Goal: Task Accomplishment & Management: Manage account settings

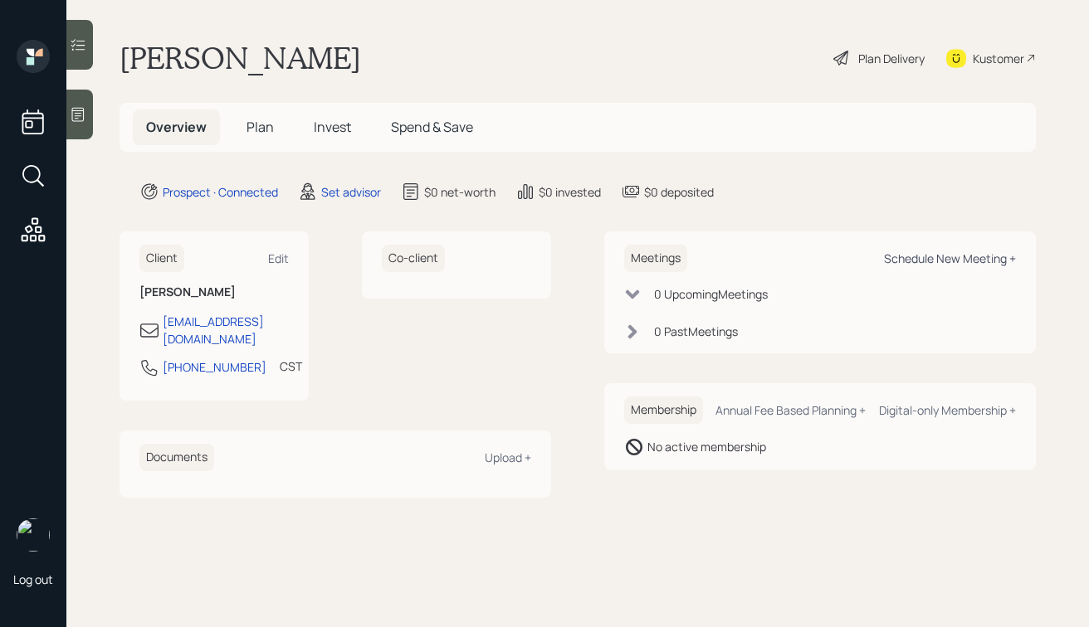
click at [926, 252] on div "Schedule New Meeting +" at bounding box center [950, 259] width 132 height 16
select select "round-[PERSON_NAME]"
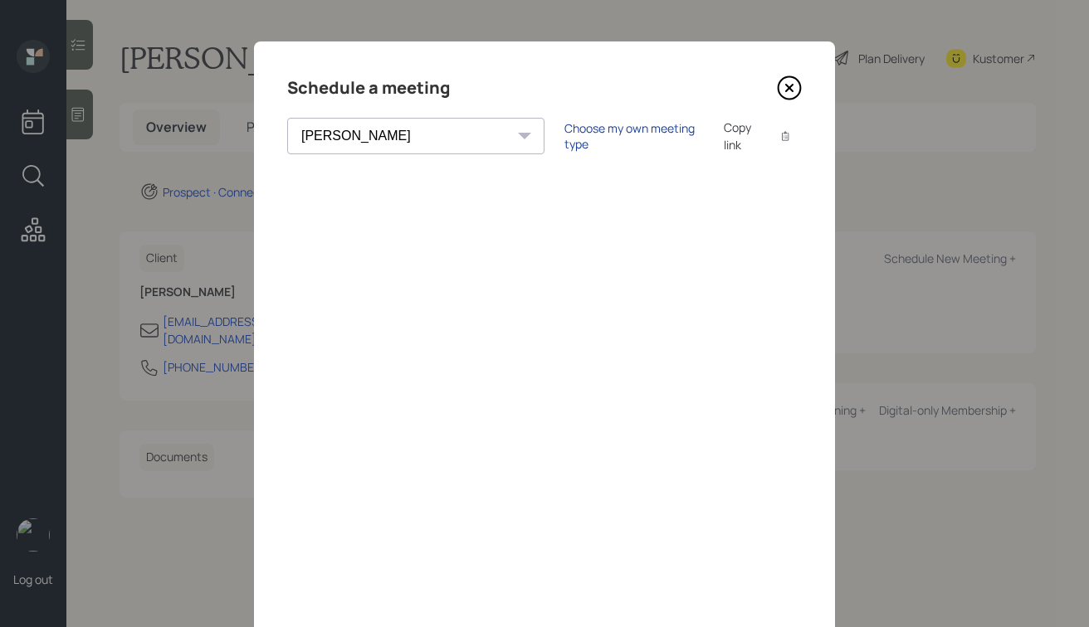
click at [565, 141] on div "Choose my own meeting type" at bounding box center [633, 136] width 139 height 32
click at [792, 85] on icon at bounding box center [789, 88] width 7 height 7
